Goal: Information Seeking & Learning: Learn about a topic

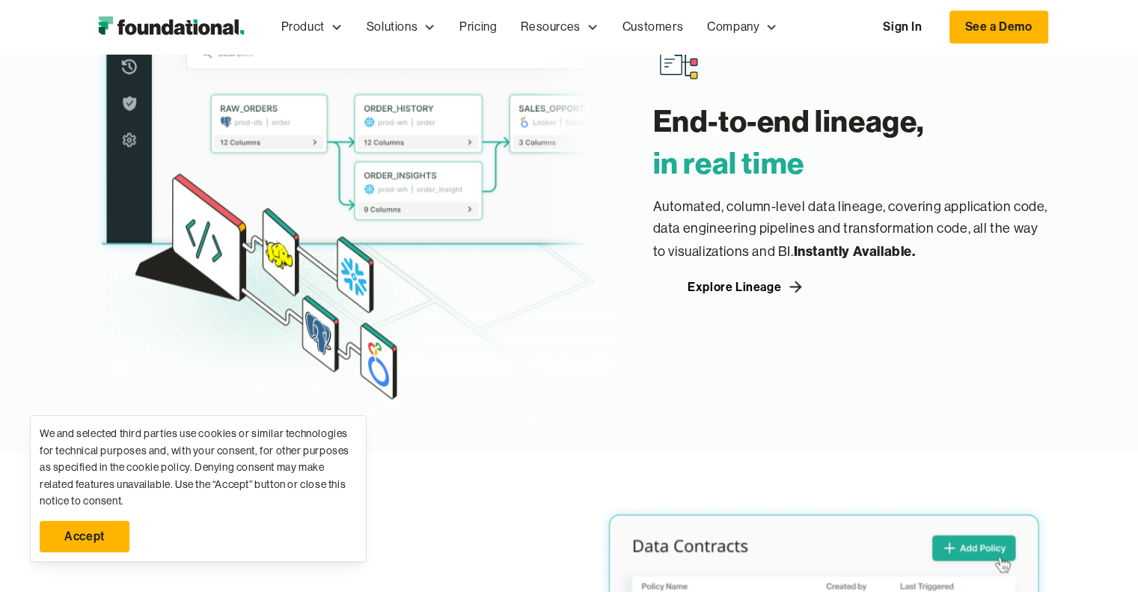
scroll to position [1719, 0]
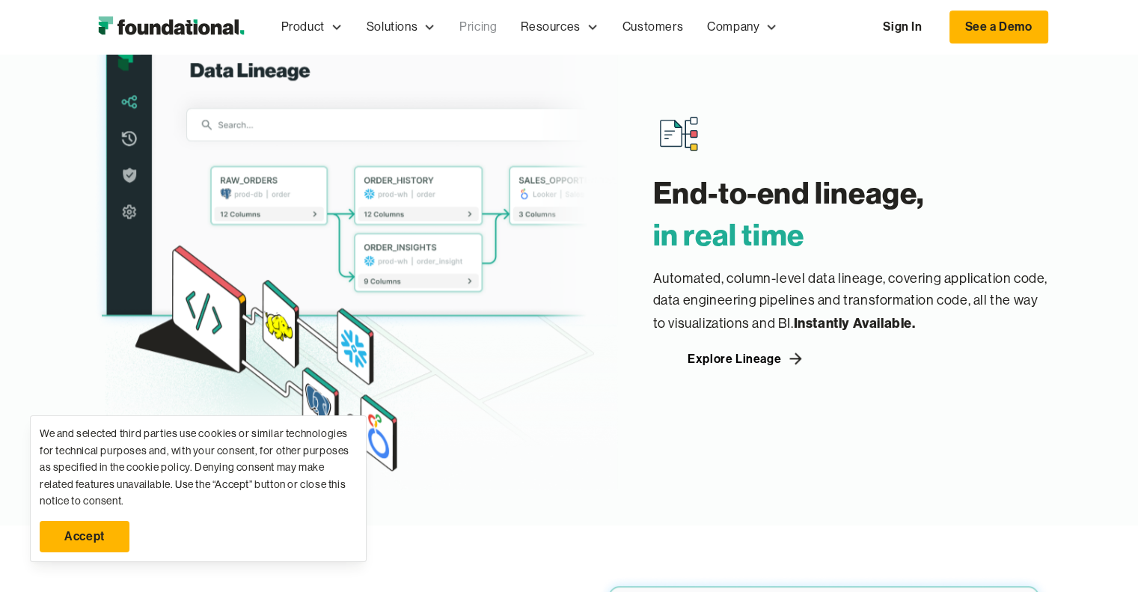
click at [485, 24] on link "Pricing" at bounding box center [478, 26] width 61 height 49
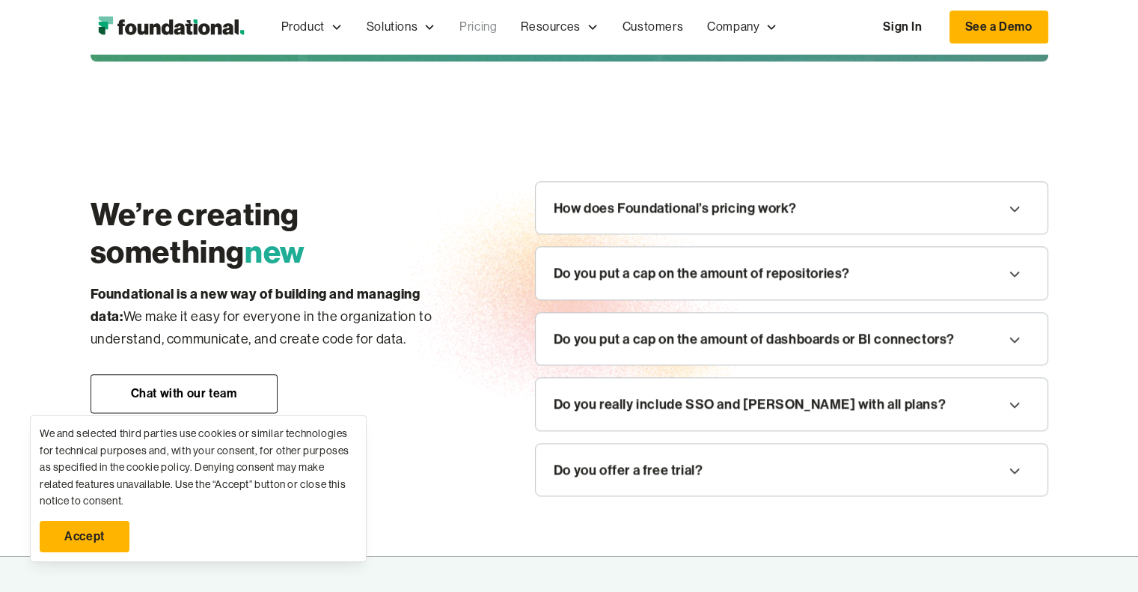
scroll to position [1751, 0]
click at [1018, 206] on icon at bounding box center [1015, 208] width 10 height 5
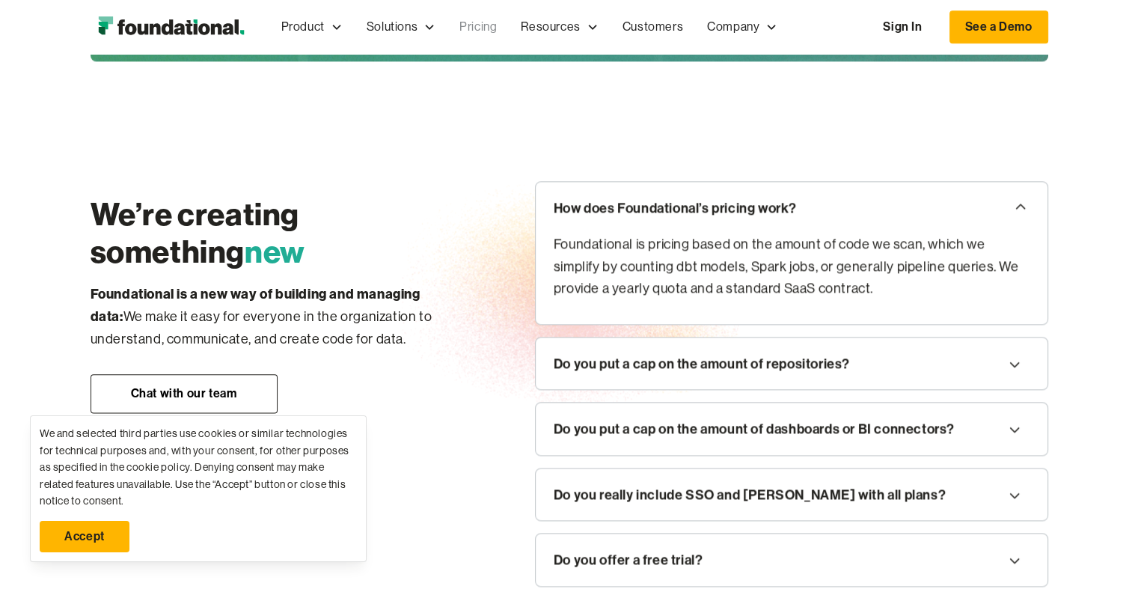
click at [1022, 200] on icon at bounding box center [1021, 207] width 18 height 24
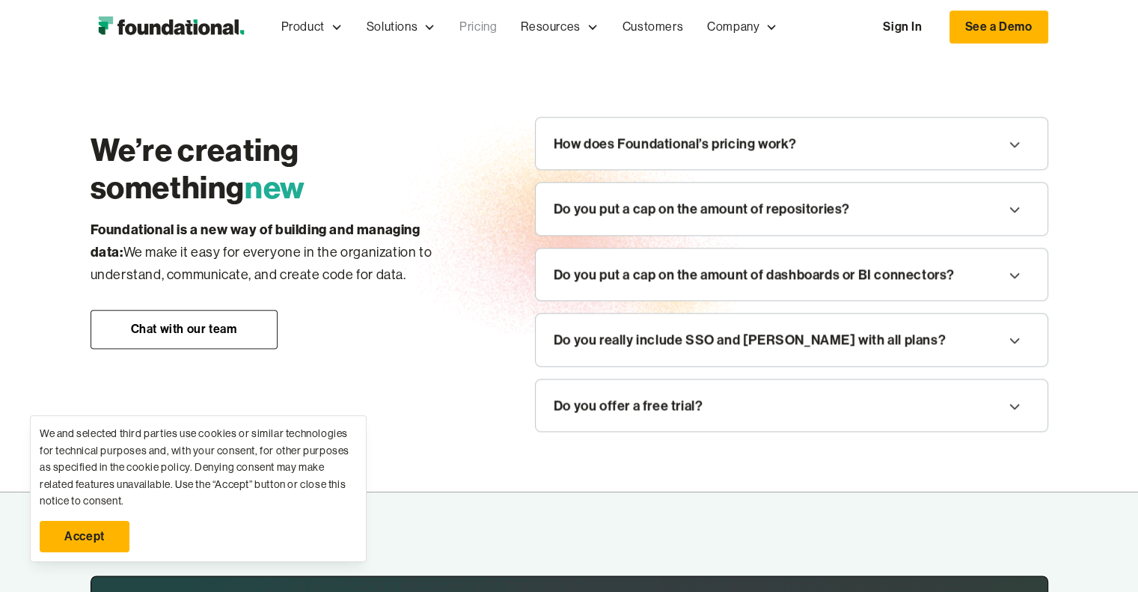
scroll to position [1816, 0]
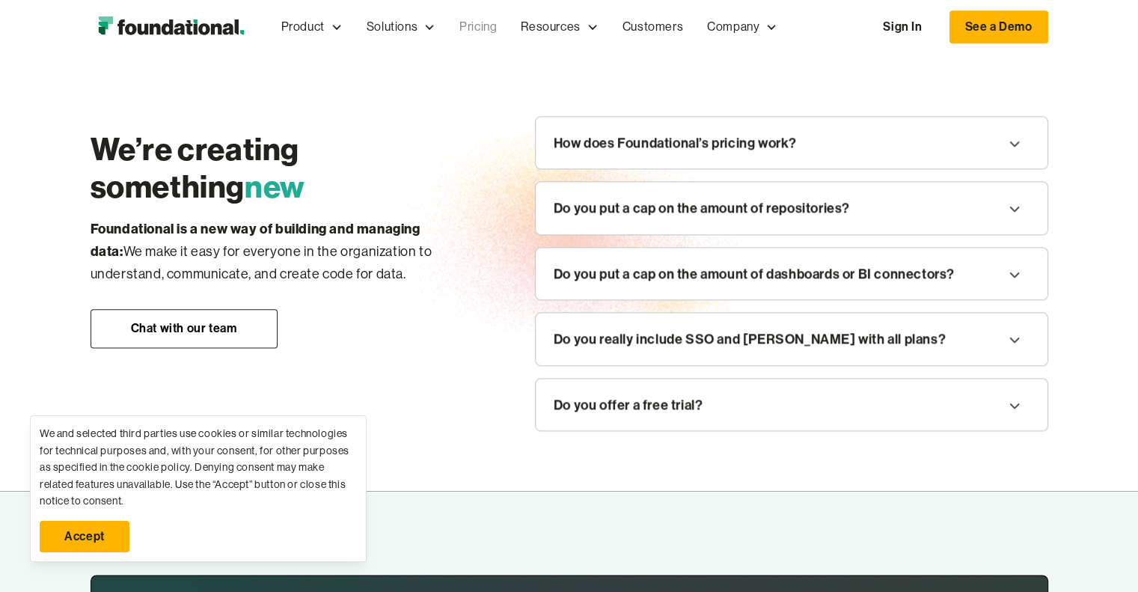
click at [1016, 204] on icon at bounding box center [1015, 209] width 18 height 24
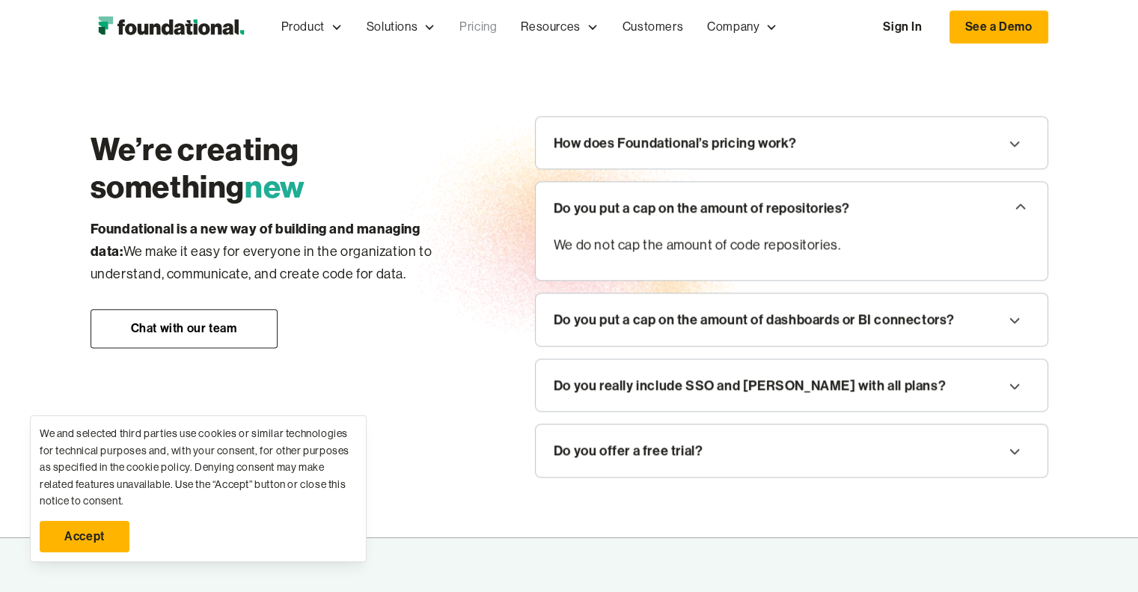
click at [1016, 204] on icon at bounding box center [1021, 207] width 18 height 24
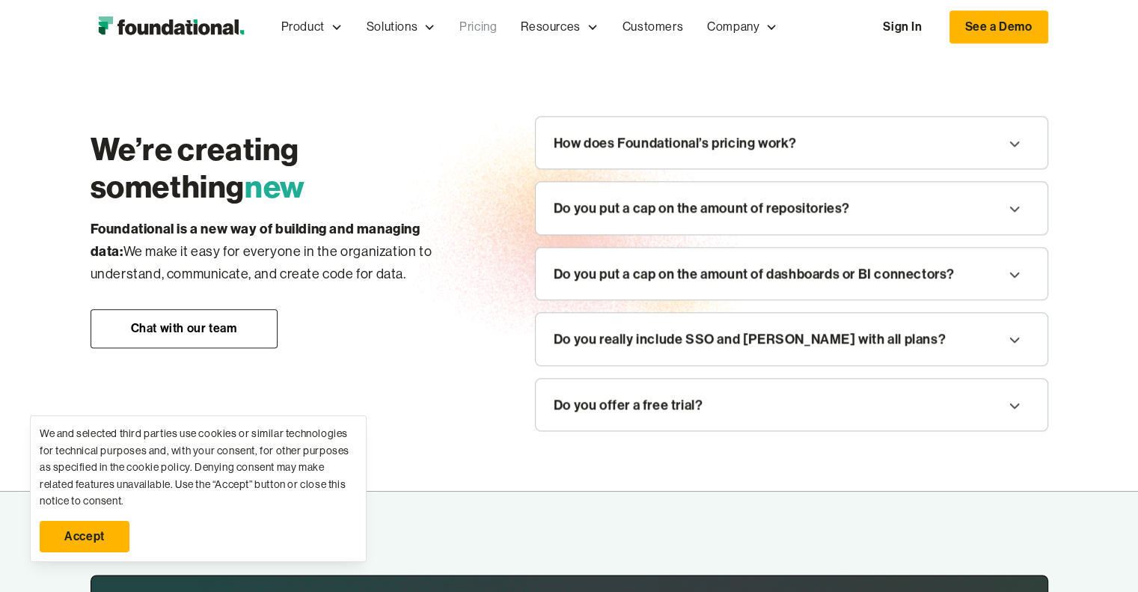
click at [1021, 273] on icon at bounding box center [1015, 275] width 18 height 24
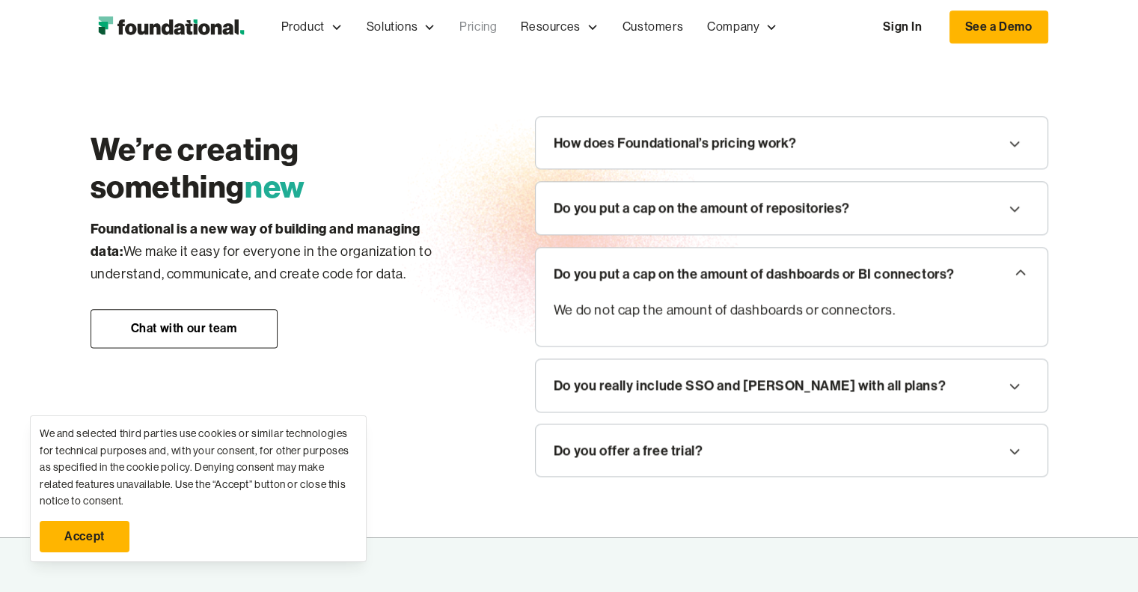
click at [1021, 273] on icon at bounding box center [1021, 272] width 18 height 24
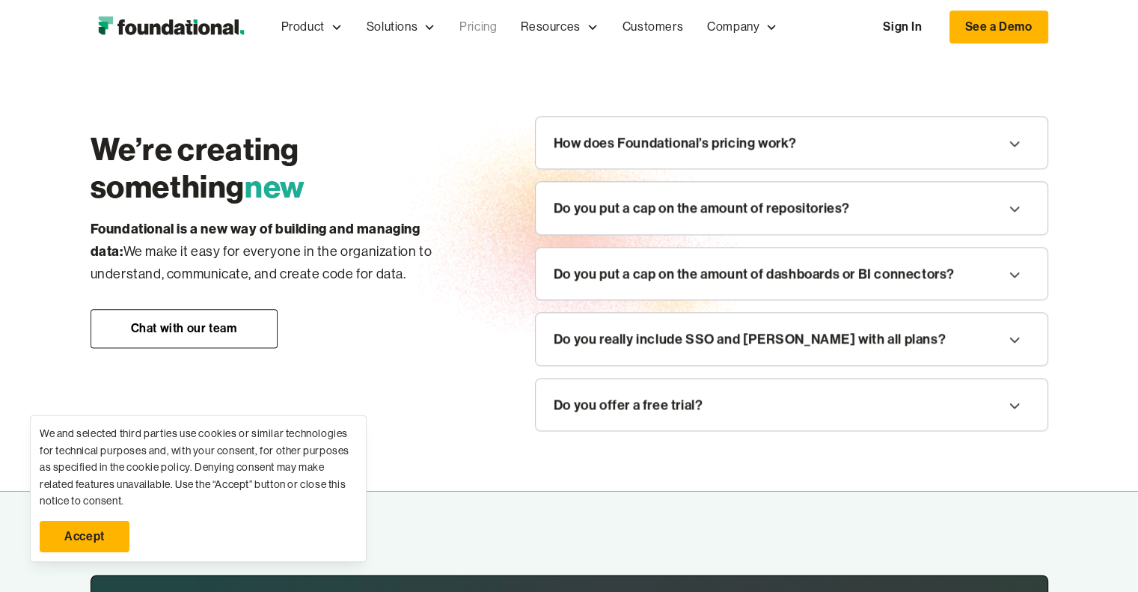
click at [1016, 338] on icon at bounding box center [1015, 340] width 18 height 24
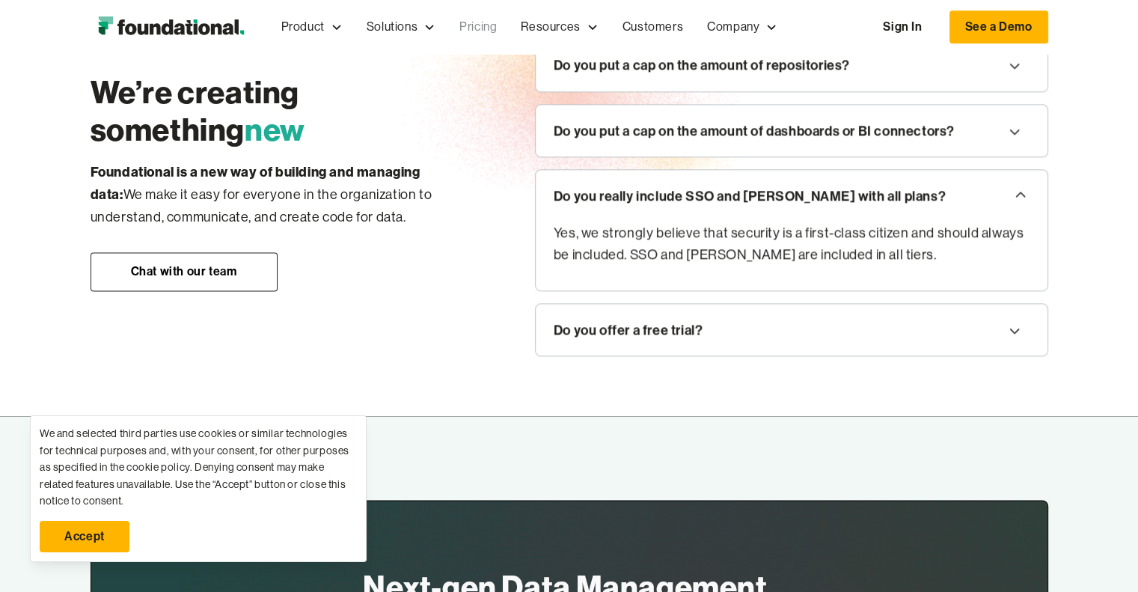
scroll to position [1961, 0]
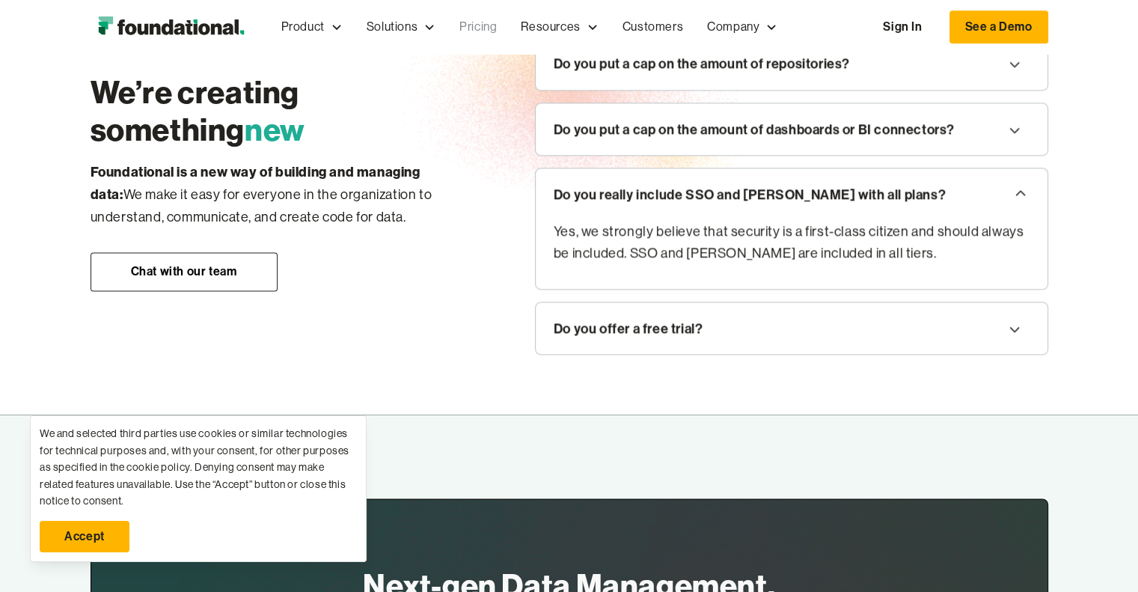
click at [1018, 184] on icon at bounding box center [1021, 193] width 18 height 24
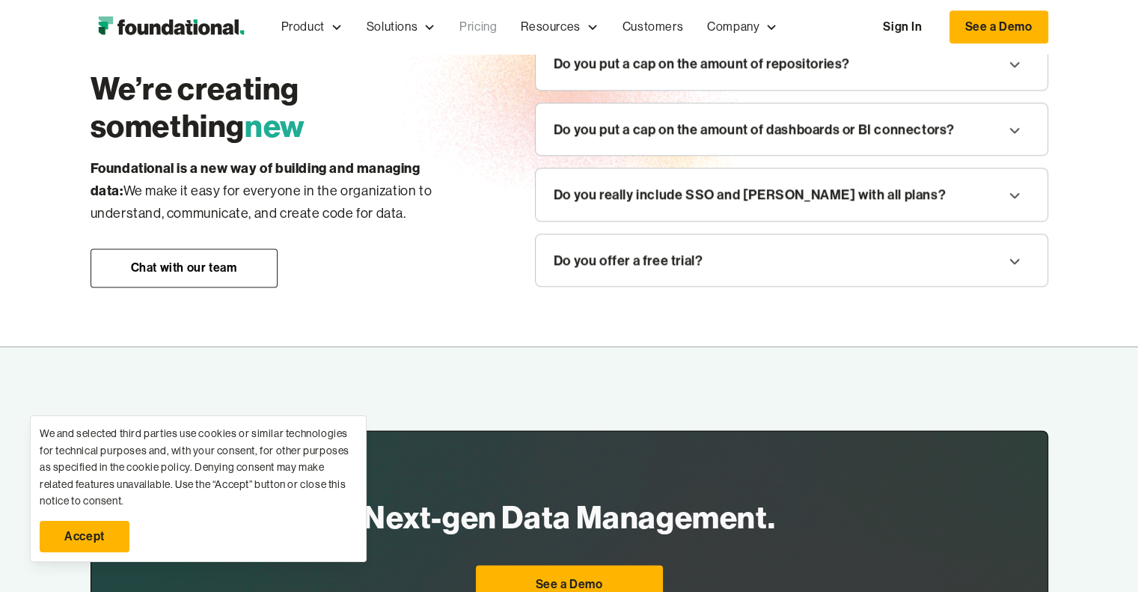
click at [1014, 256] on icon at bounding box center [1015, 261] width 18 height 24
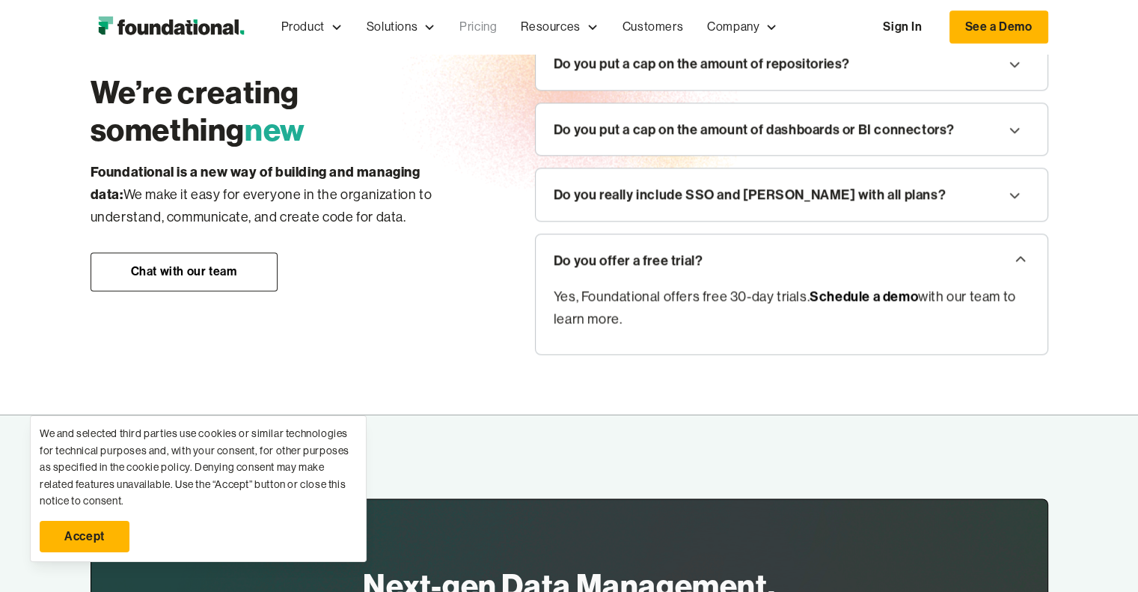
click at [1014, 256] on icon at bounding box center [1021, 259] width 18 height 24
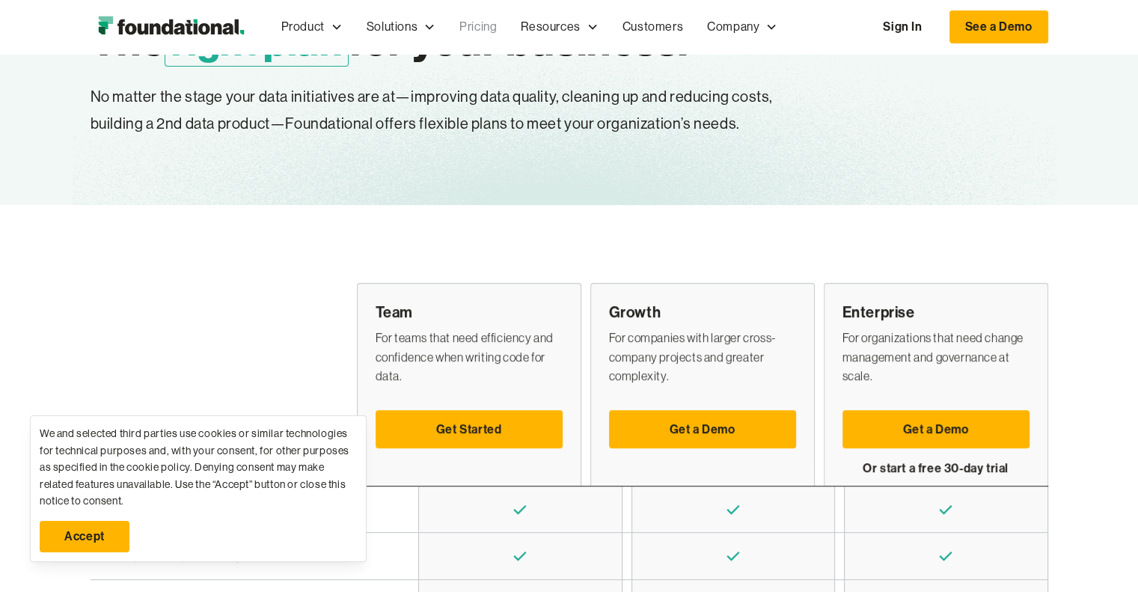
scroll to position [0, 0]
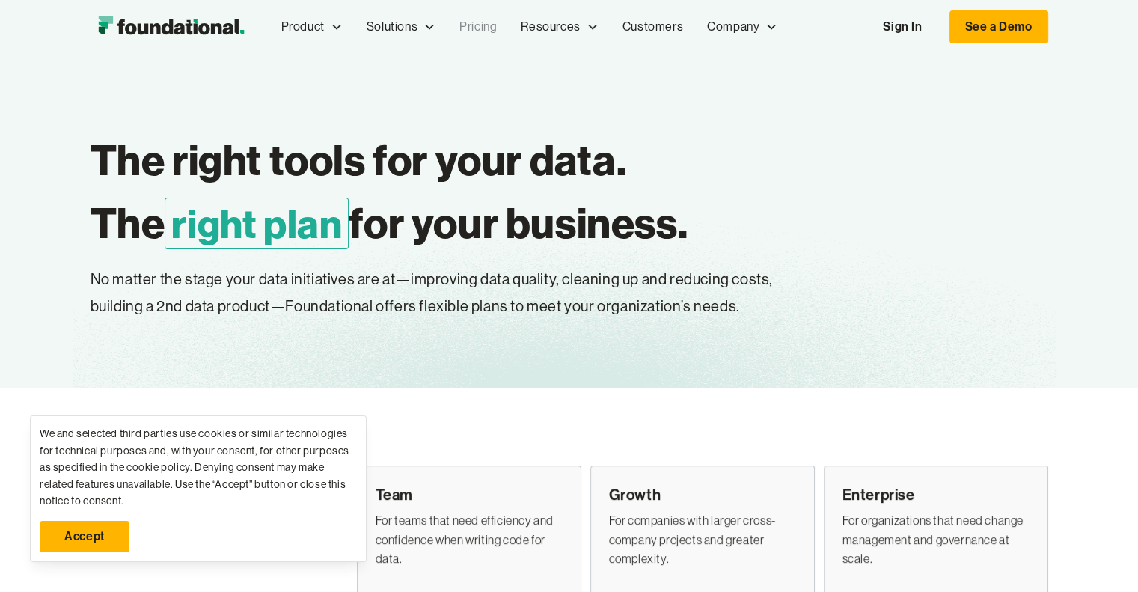
click at [214, 25] on img "home" at bounding box center [171, 27] width 161 height 30
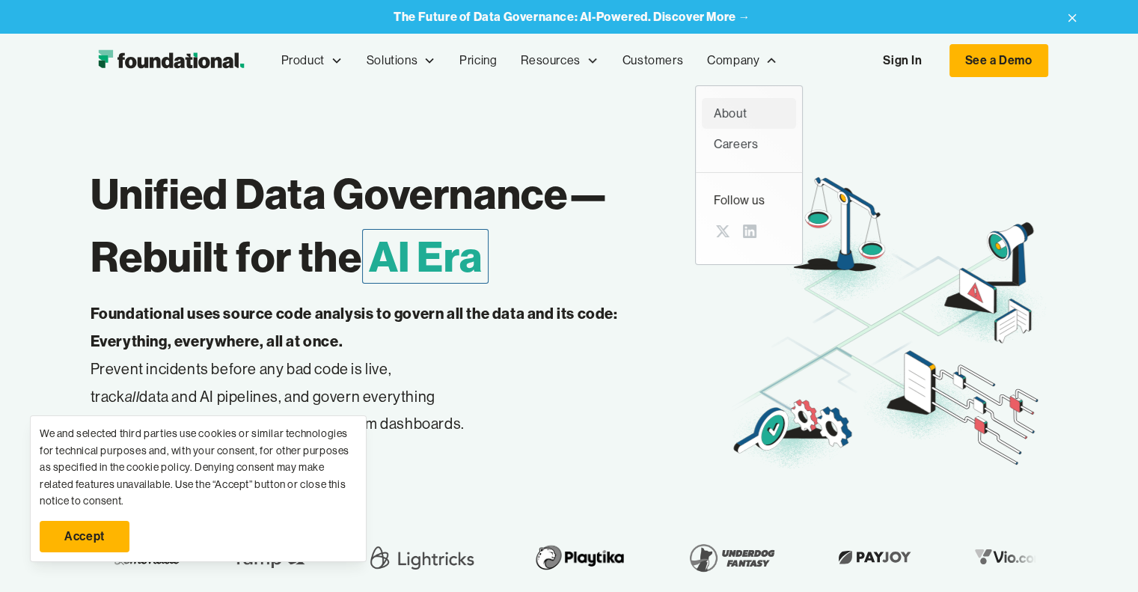
click at [732, 116] on div "About" at bounding box center [749, 113] width 70 height 19
